Goal: Check status: Check status

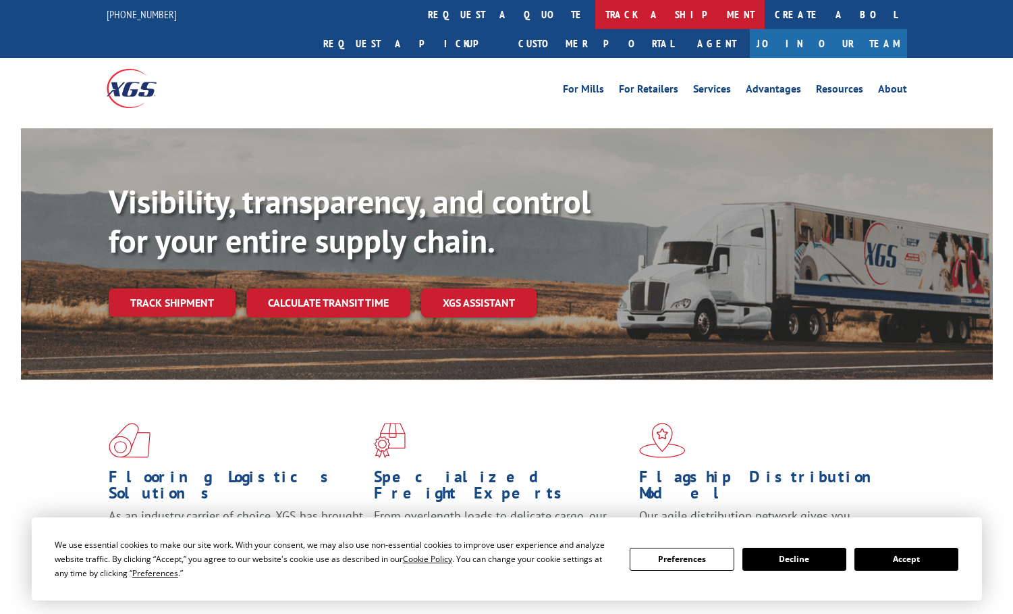
click at [595, 18] on link "track a shipment" at bounding box center [679, 14] width 169 height 29
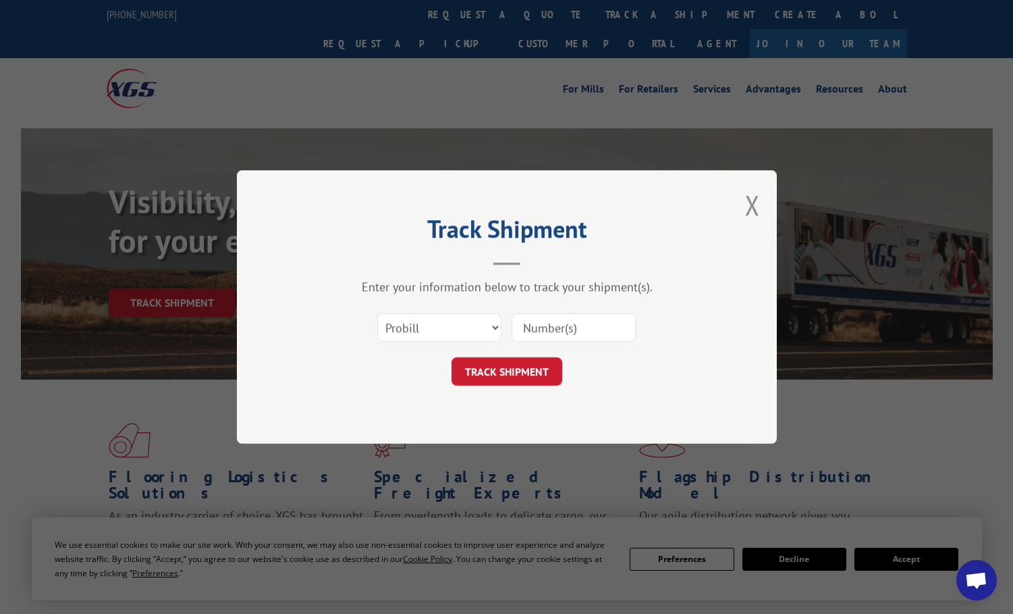
click at [601, 325] on input at bounding box center [574, 327] width 124 height 28
click at [419, 331] on select "Select category... Probill BOL PO" at bounding box center [439, 327] width 124 height 28
select select "bol"
click at [377, 313] on select "Select category... Probill BOL PO" at bounding box center [439, 327] width 124 height 28
click at [554, 325] on input at bounding box center [574, 327] width 124 height 28
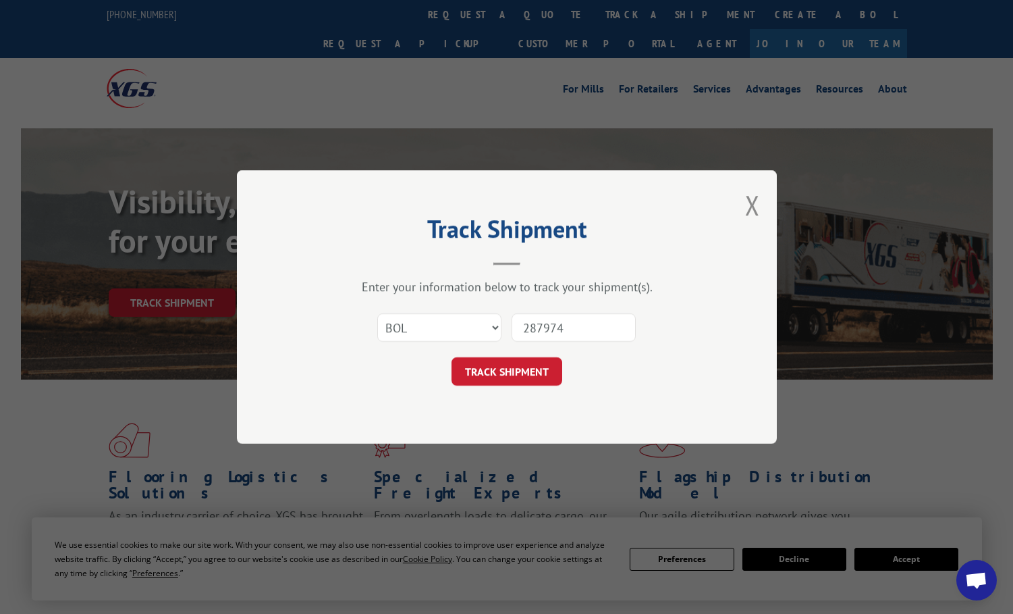
type input "2879744"
click button "TRACK SHIPMENT" at bounding box center [507, 371] width 111 height 28
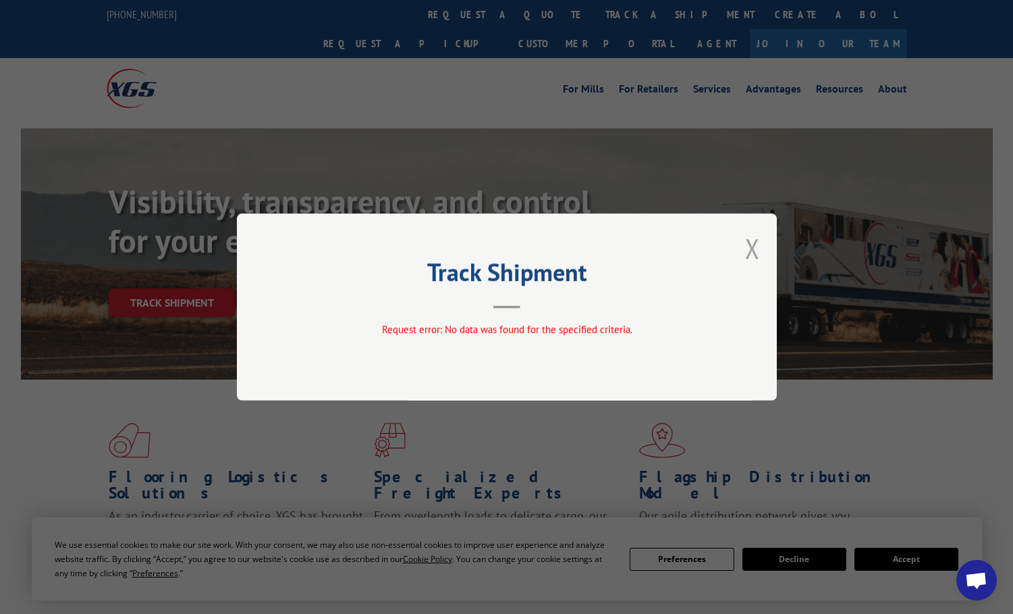
click at [757, 242] on button "Close modal" at bounding box center [752, 248] width 15 height 36
